Goal: Transaction & Acquisition: Purchase product/service

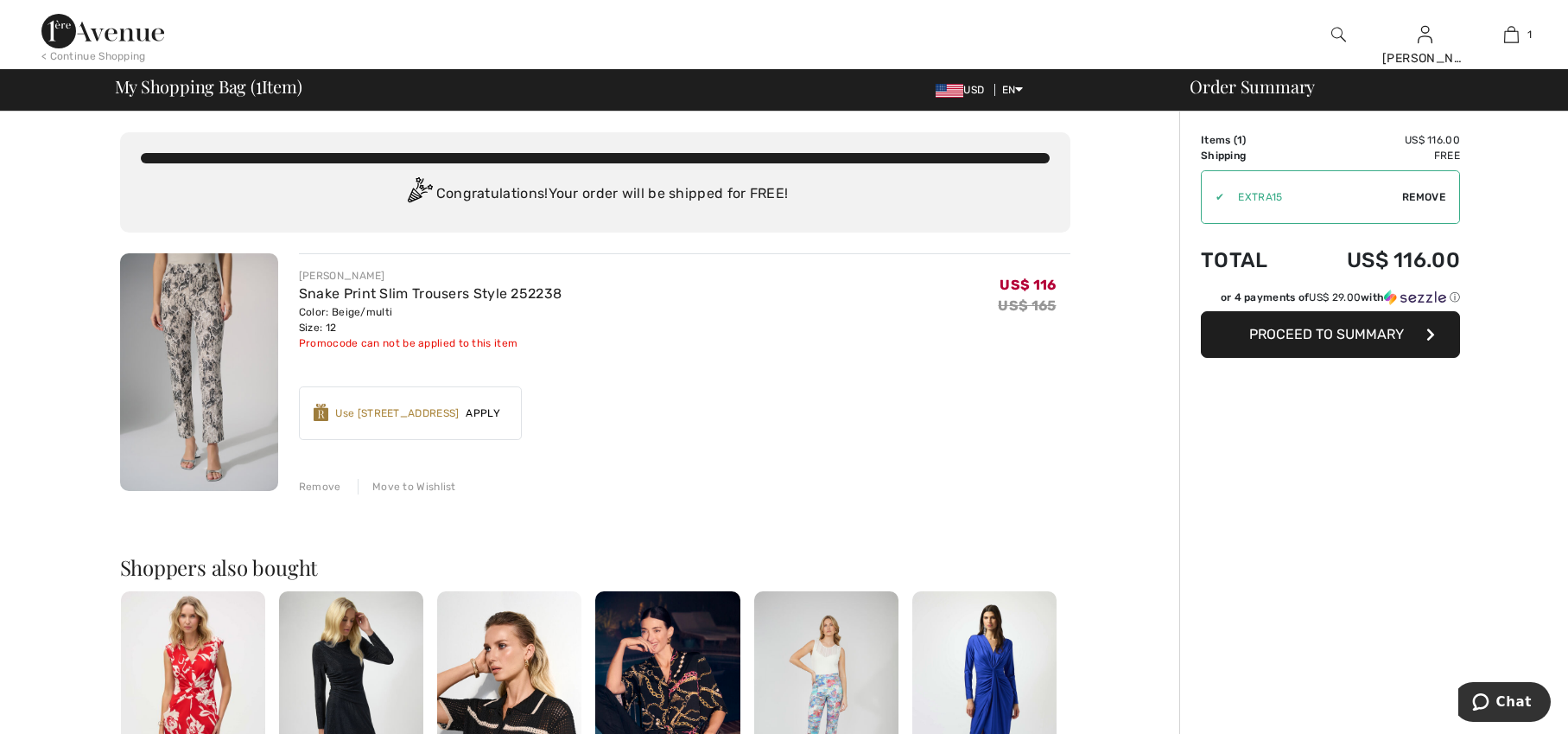
click at [1354, 343] on span "Proceed to Summary" at bounding box center [1326, 333] width 155 height 16
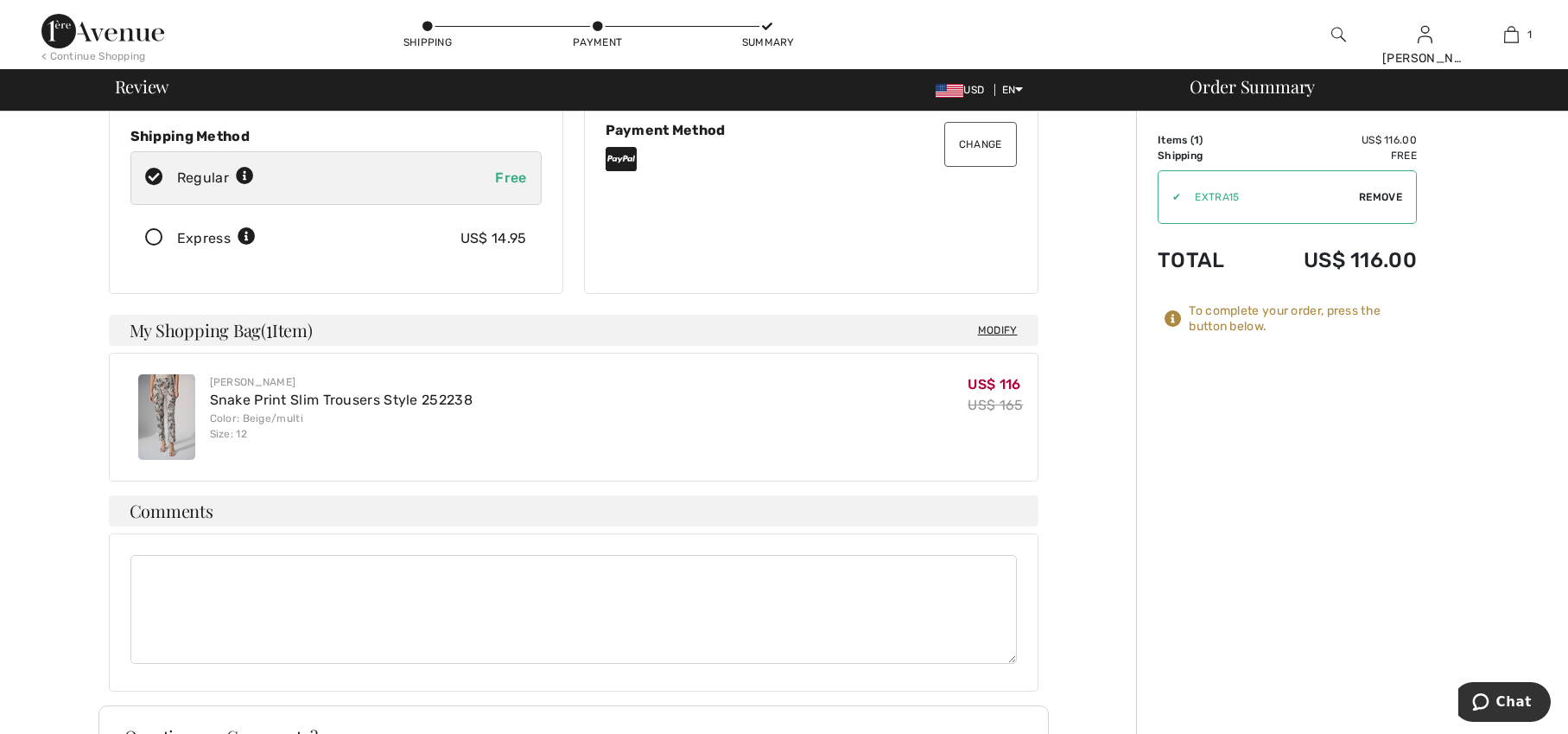
scroll to position [311, 0]
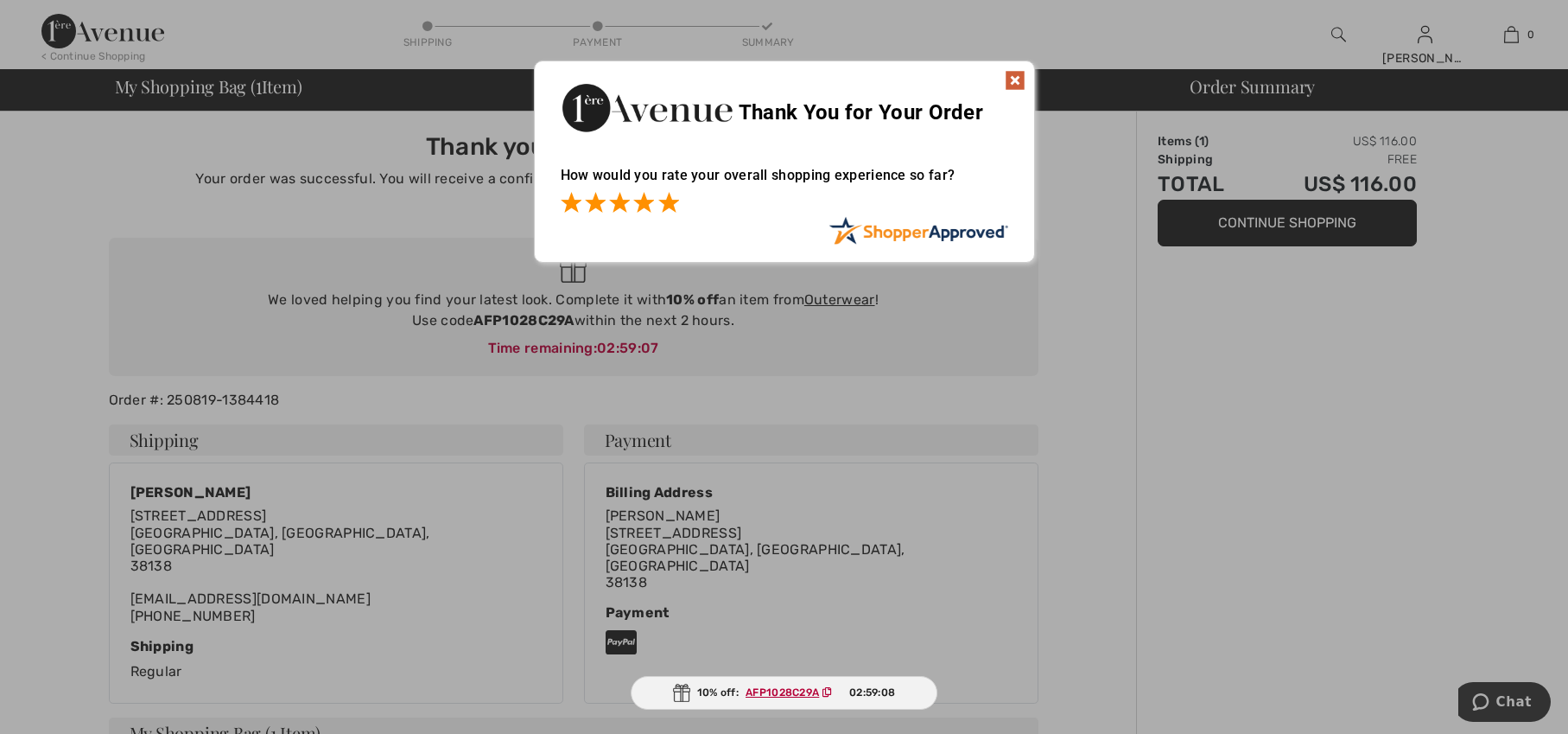
click at [671, 193] on span at bounding box center [669, 203] width 21 height 21
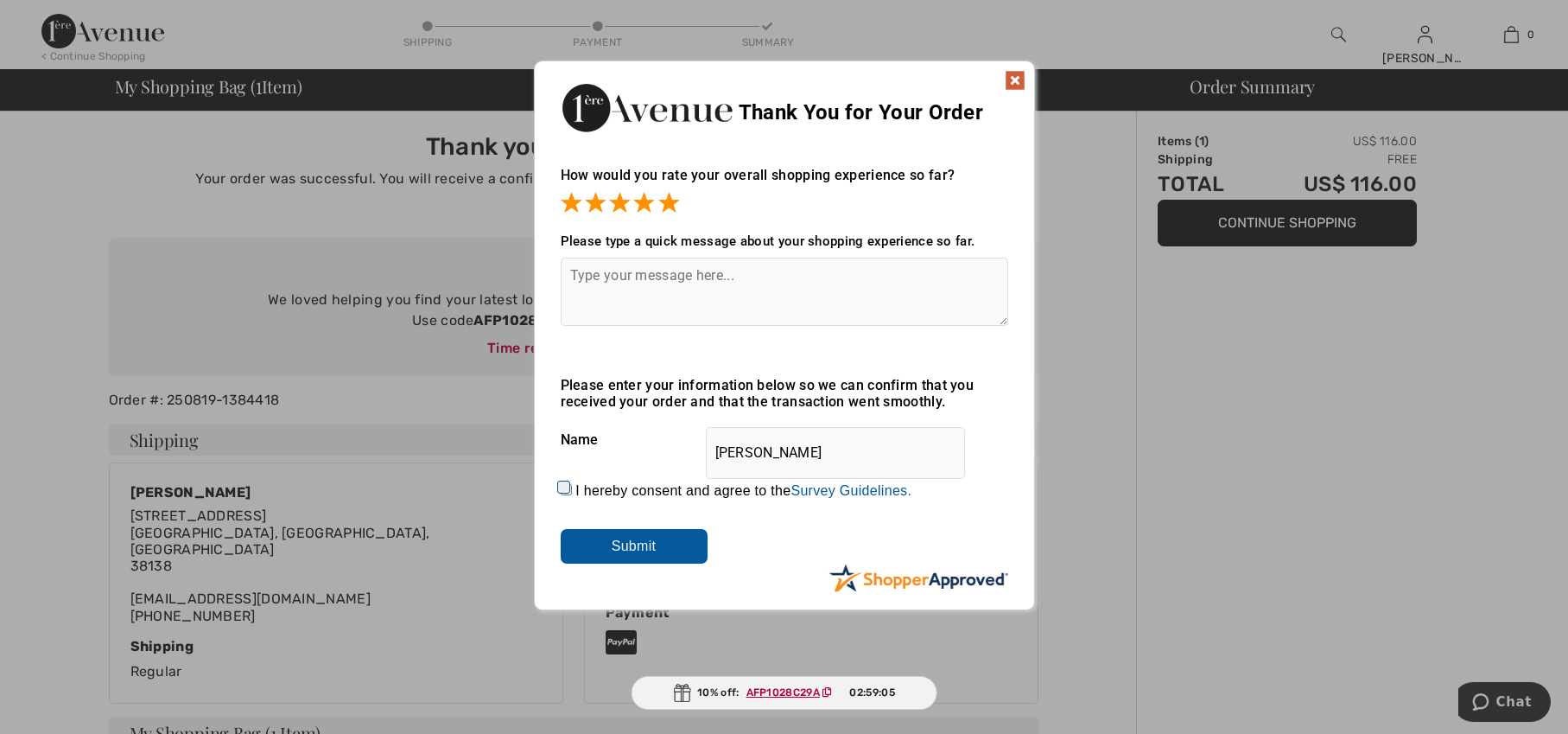
click at [1016, 83] on img at bounding box center [1015, 81] width 21 height 21
